Goal: Find specific page/section: Find specific page/section

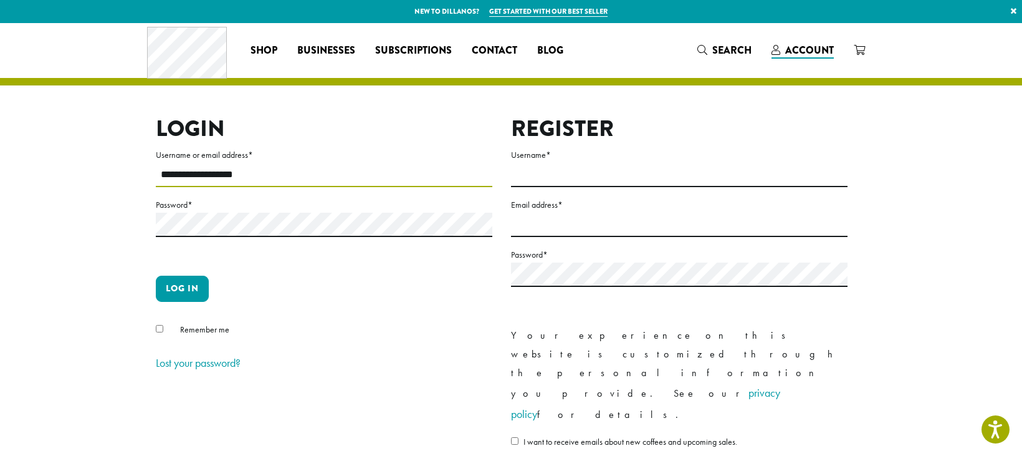
type input "**********"
click at [188, 292] on button "Log in" at bounding box center [182, 288] width 53 height 26
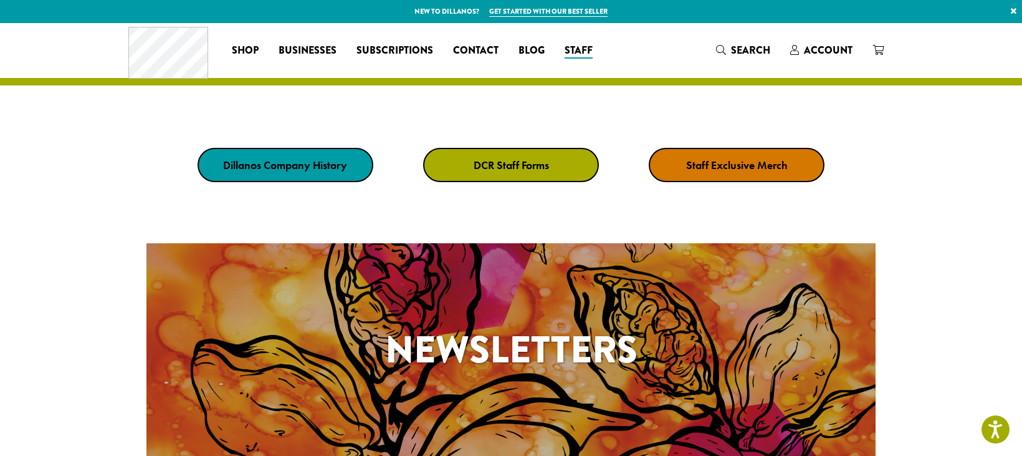
click at [518, 165] on strong "DCR Staff Forms" at bounding box center [511, 165] width 75 height 14
click at [512, 164] on strong "DCR Staff Forms" at bounding box center [511, 165] width 75 height 14
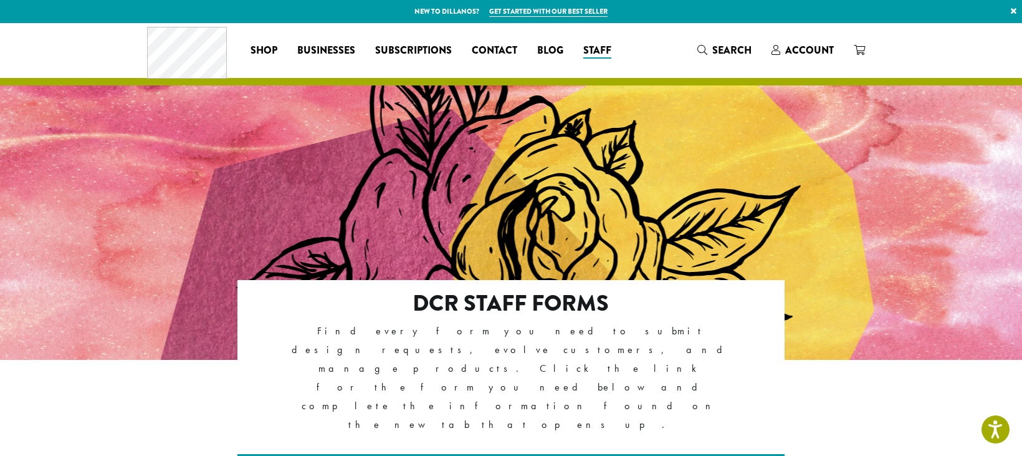
scroll to position [249, 0]
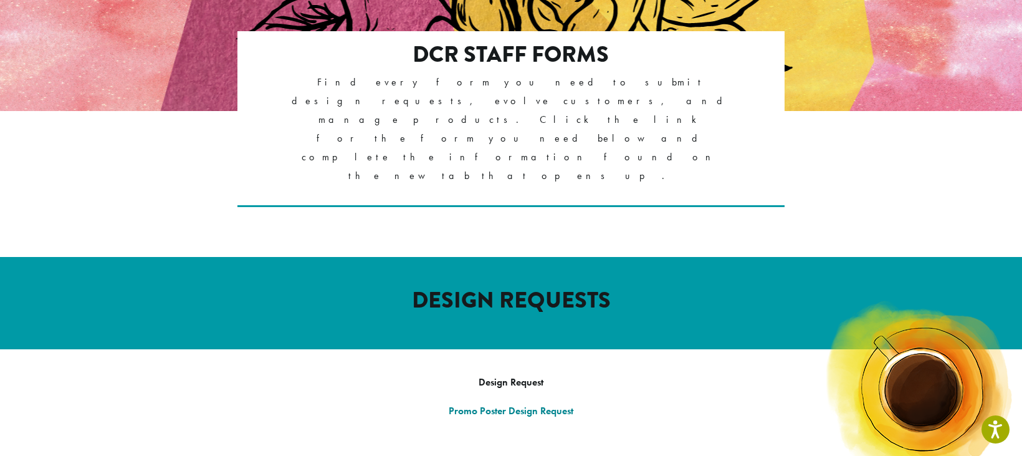
click at [530, 404] on strong "Promo Poster Design Request" at bounding box center [511, 410] width 125 height 13
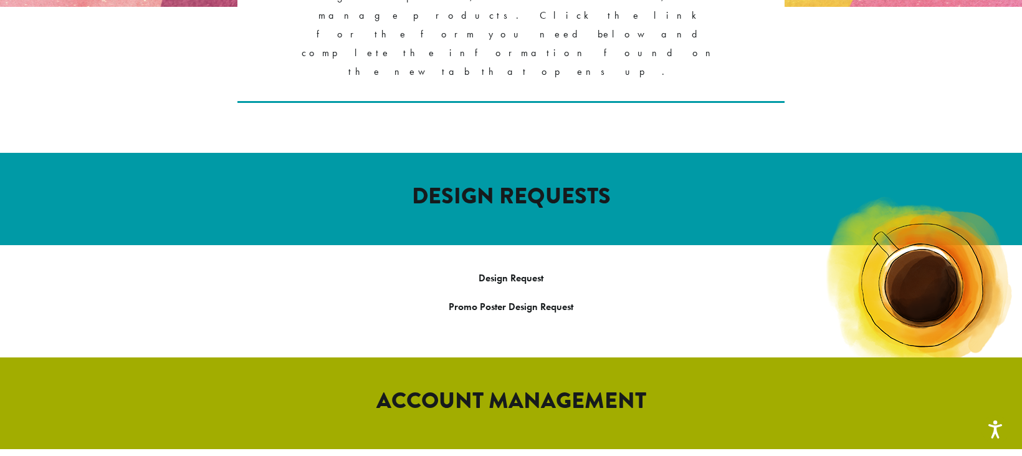
scroll to position [574, 0]
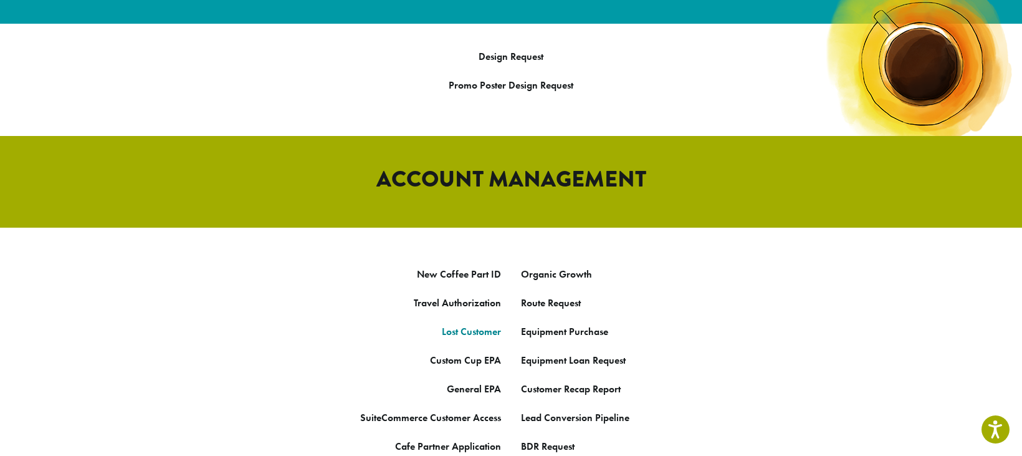
click at [480, 325] on strong "Lost Customer" at bounding box center [471, 331] width 59 height 13
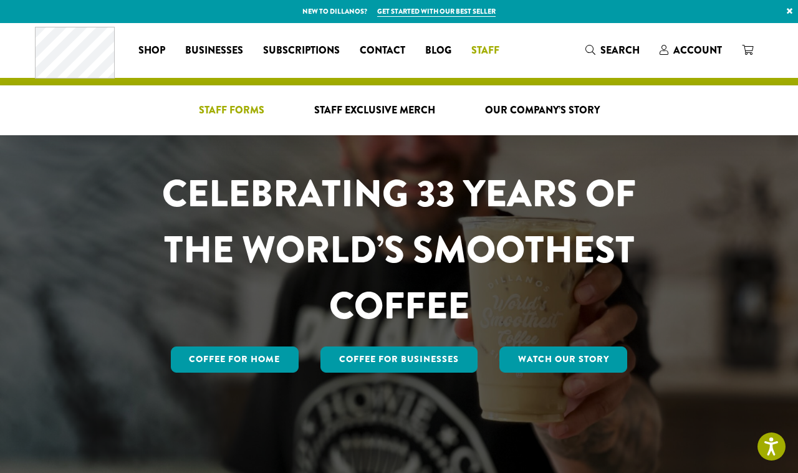
click at [252, 112] on span "Staff Forms" at bounding box center [231, 111] width 65 height 16
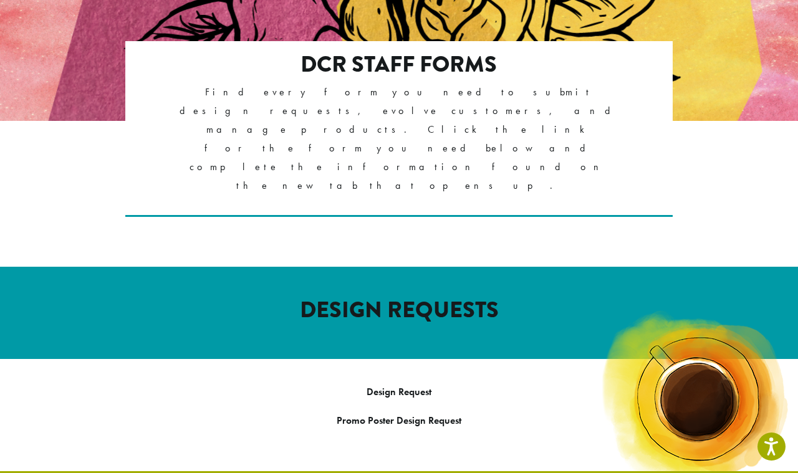
scroll to position [341, 0]
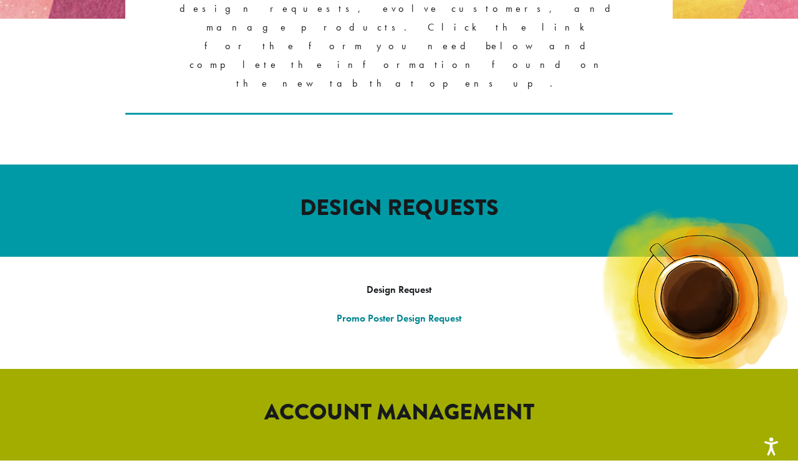
click at [403, 312] on strong "Promo Poster Design Request" at bounding box center [399, 318] width 125 height 13
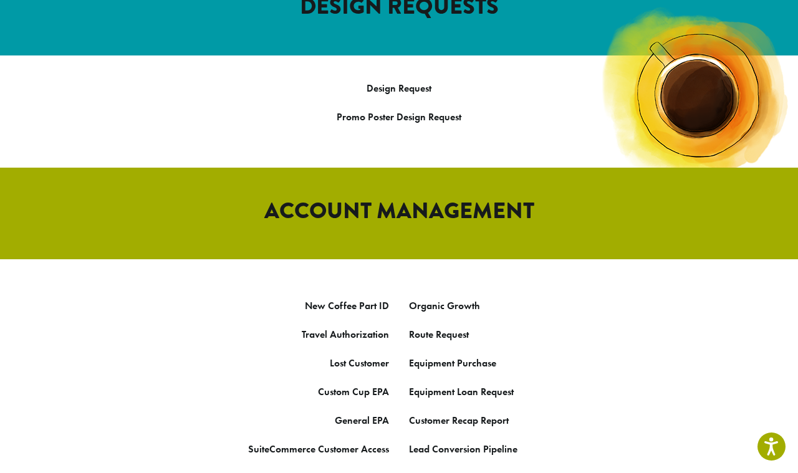
scroll to position [559, 0]
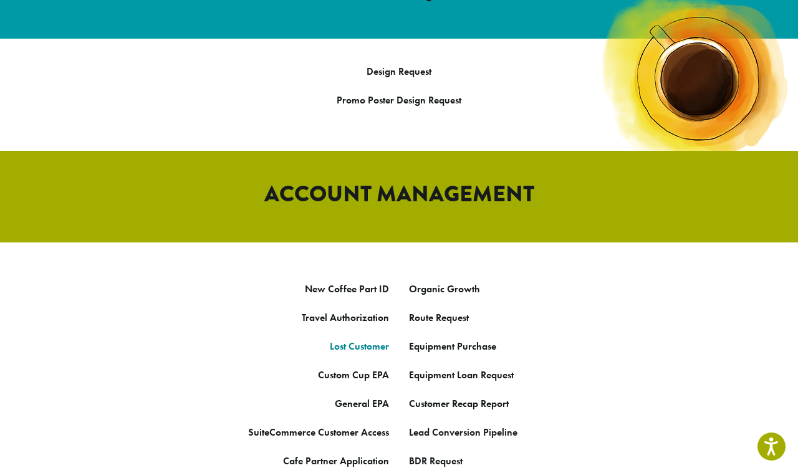
click at [347, 340] on strong "Lost Customer" at bounding box center [359, 346] width 59 height 13
